Goal: Information Seeking & Learning: Learn about a topic

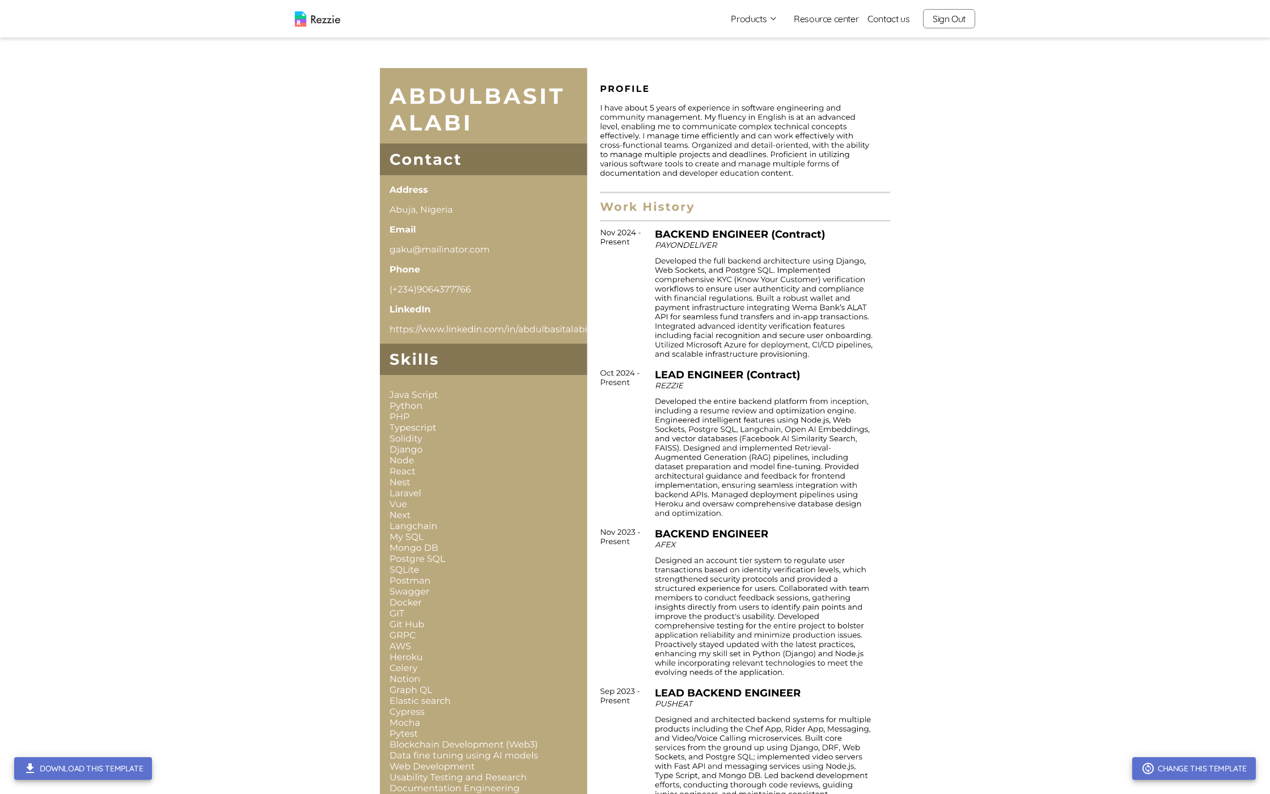
click at [759, 22] on button "Products" at bounding box center [754, 19] width 47 height 14
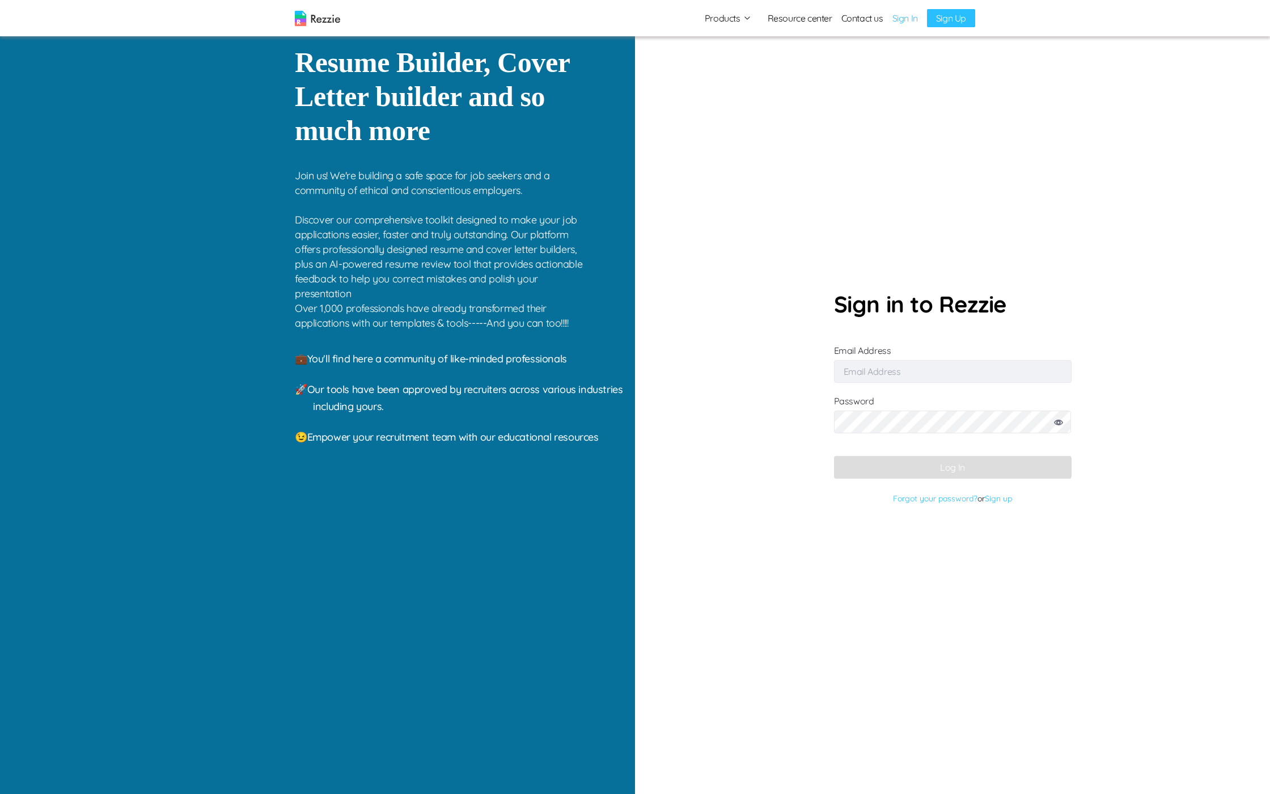
type input "gaku@mailinator.com"
click at [902, 470] on button "Log In" at bounding box center [953, 467] width 238 height 23
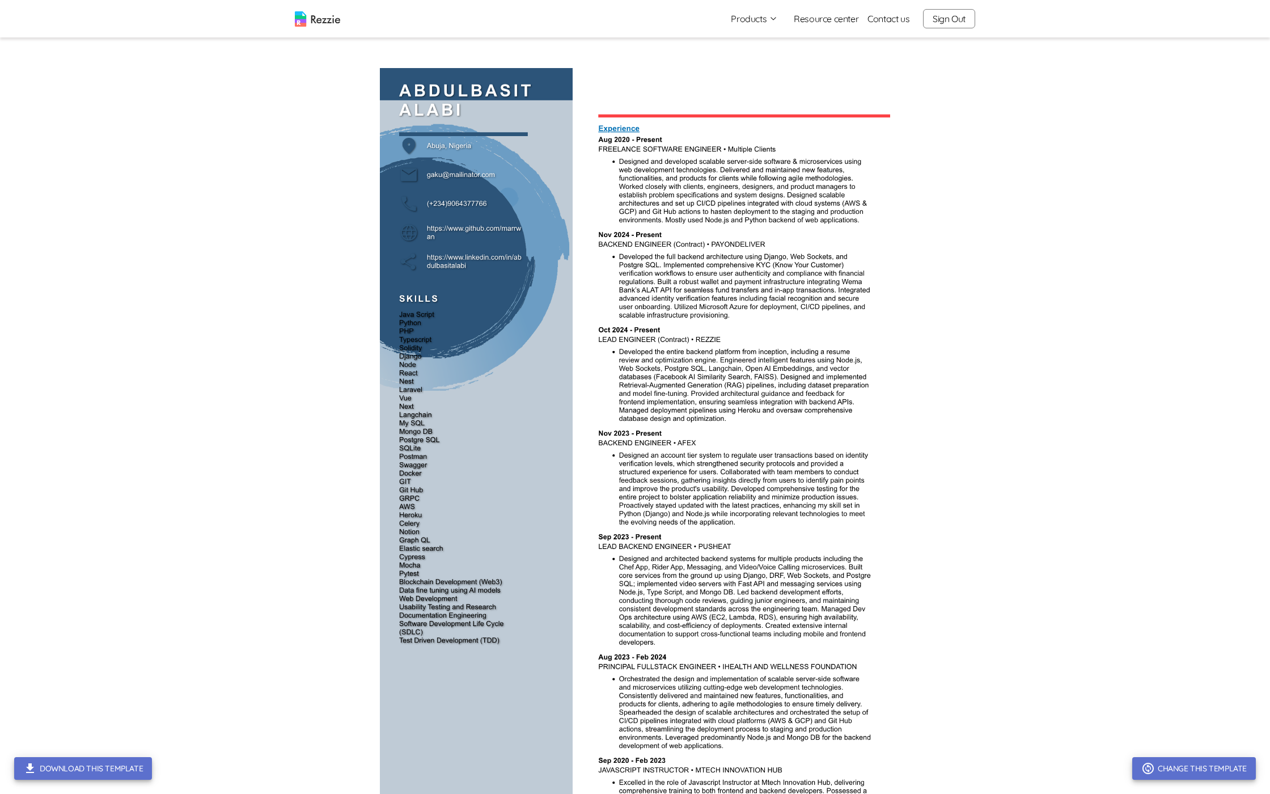
drag, startPoint x: 738, startPoint y: 550, endPoint x: 599, endPoint y: 109, distance: 461.9
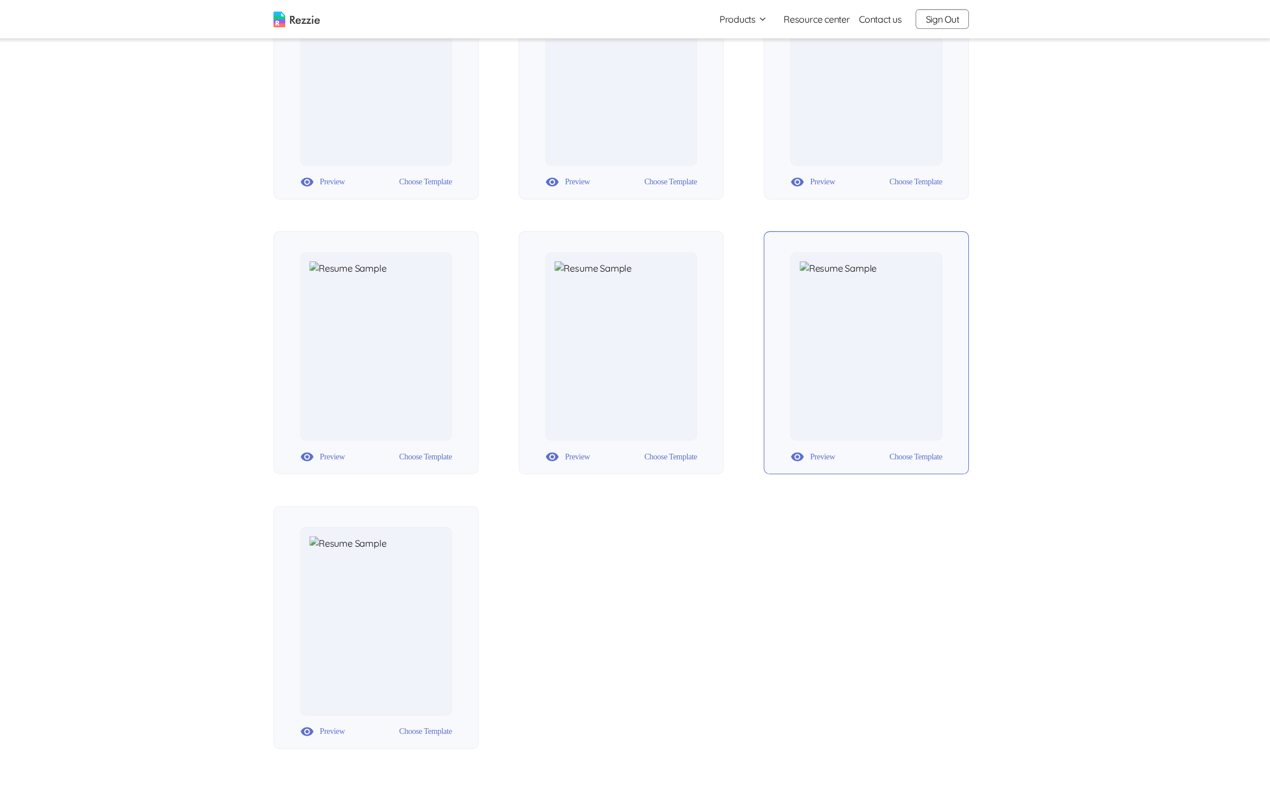
scroll to position [492, 0]
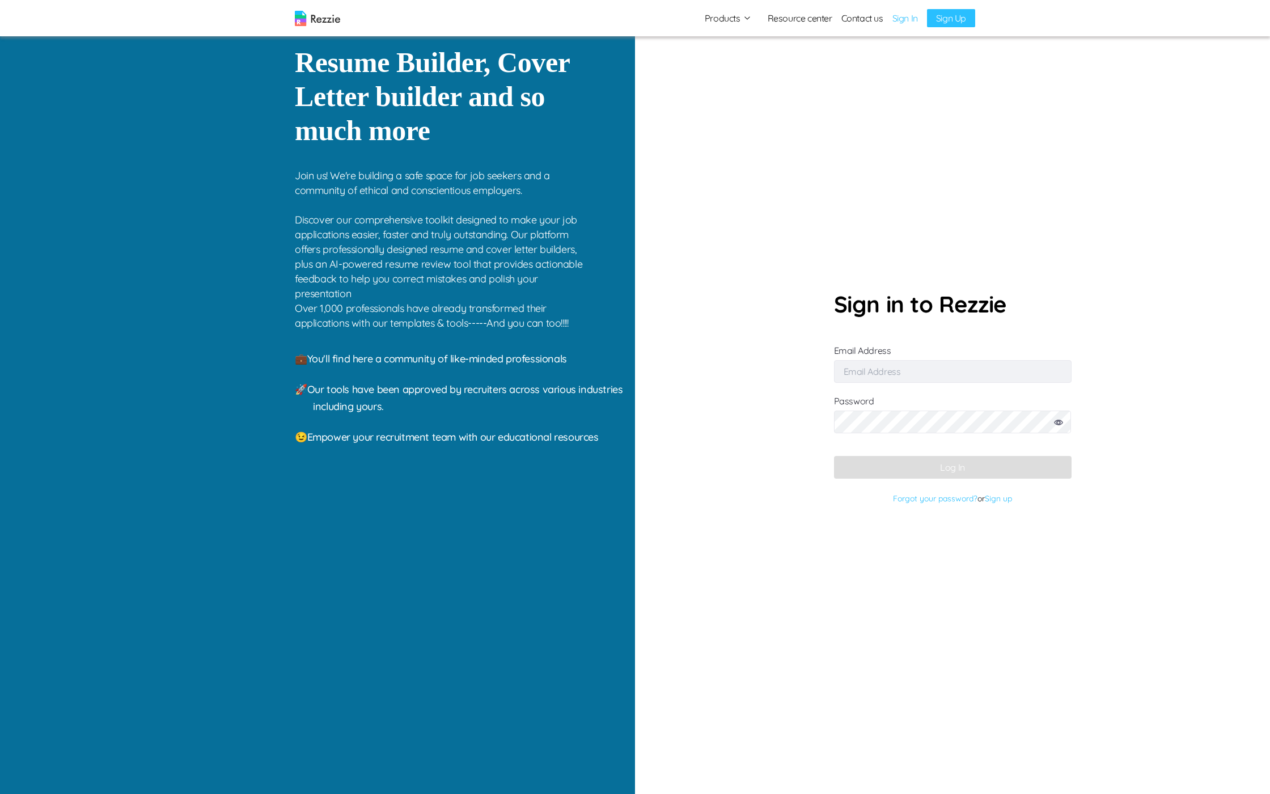
type input "gaku@mailinator.com"
click at [897, 473] on button "Log In" at bounding box center [953, 467] width 238 height 23
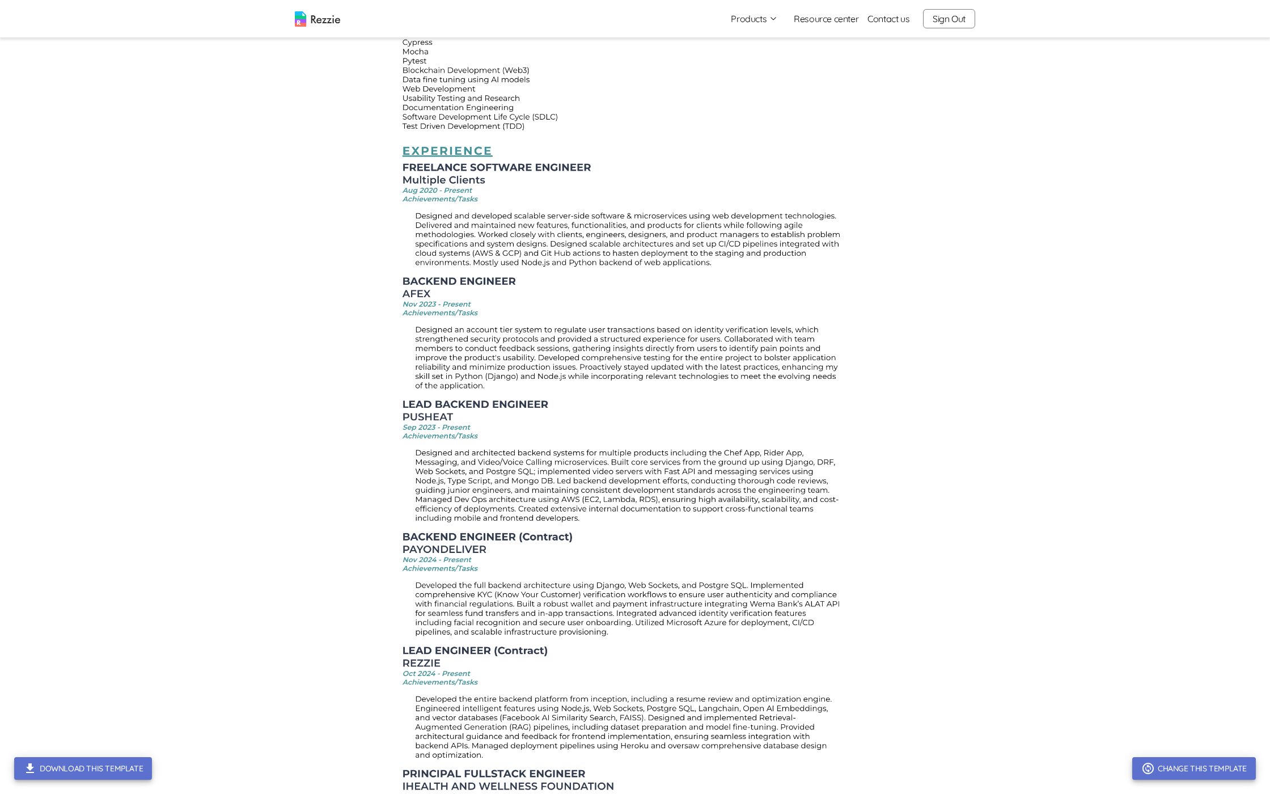
scroll to position [26, 0]
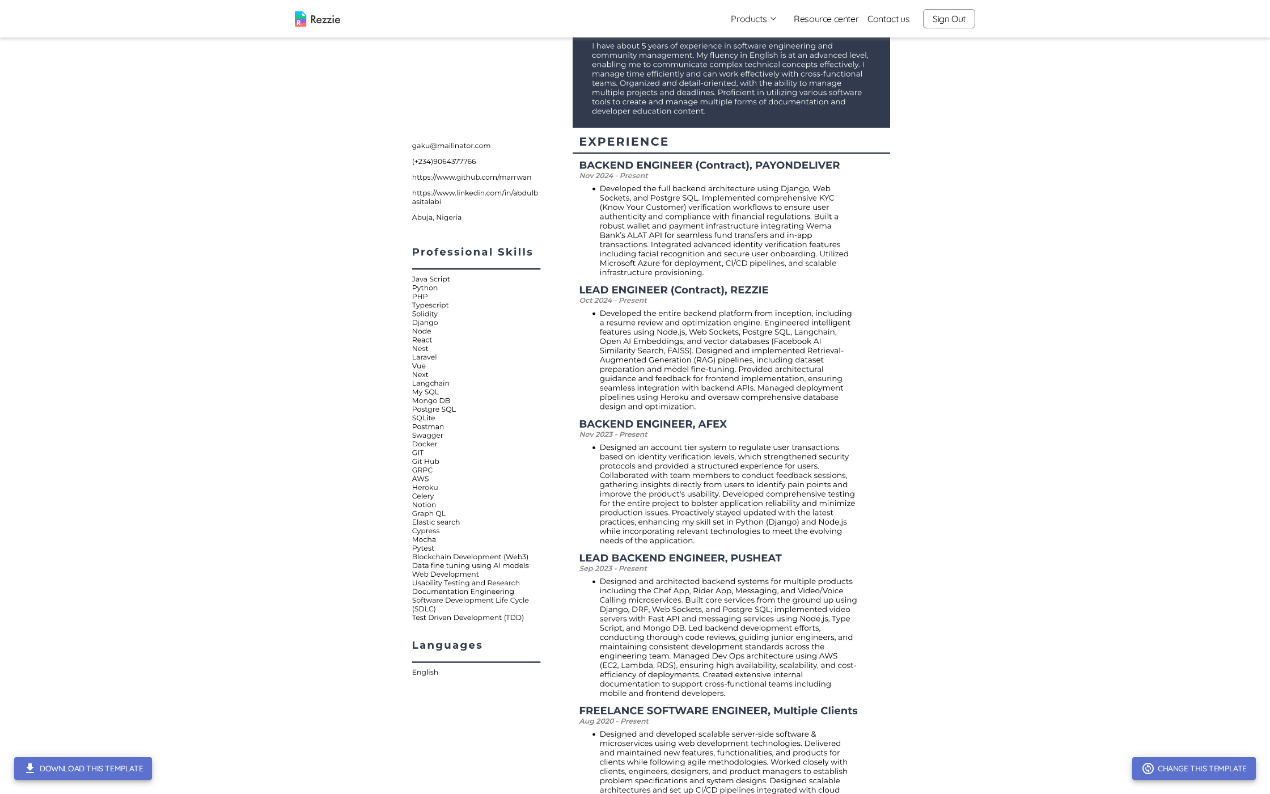
scroll to position [128, 0]
